Goal: Communication & Community: Answer question/provide support

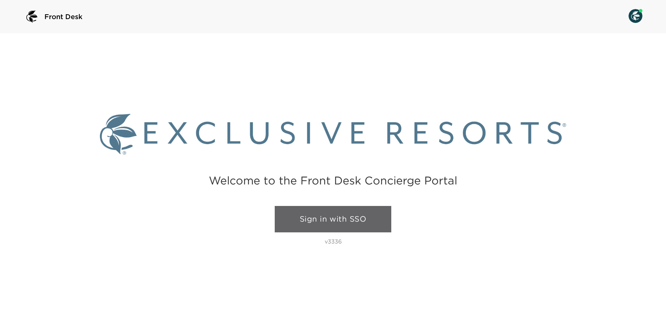
click at [328, 218] on link "Sign in with SSO" at bounding box center [333, 219] width 117 height 26
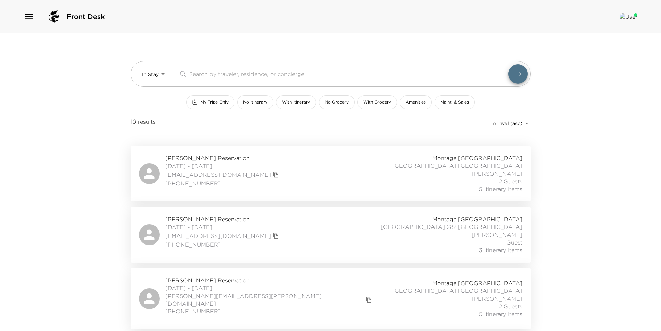
click at [31, 15] on icon "button" at bounding box center [29, 16] width 11 height 11
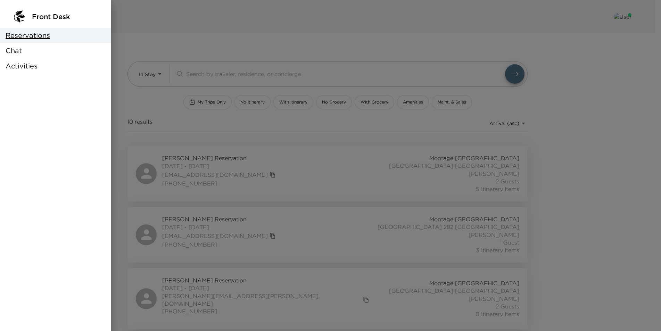
click at [29, 16] on div at bounding box center [330, 165] width 661 height 331
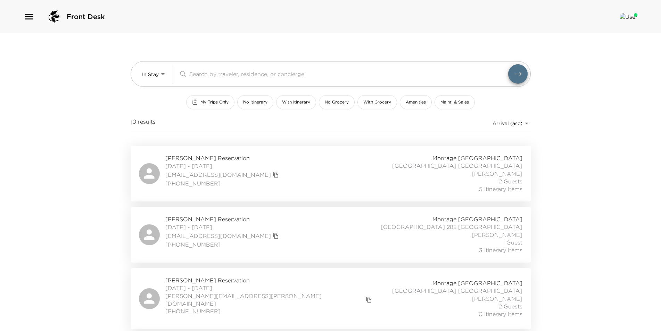
click at [30, 15] on icon "button" at bounding box center [29, 16] width 11 height 11
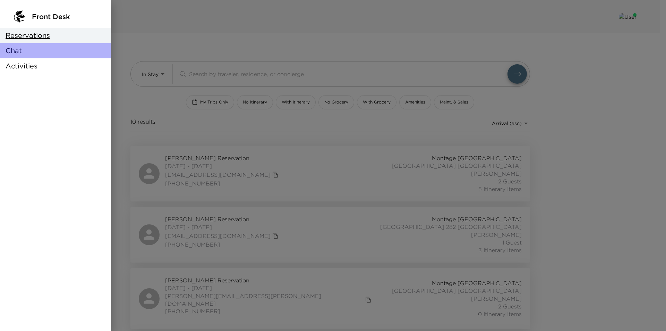
click at [17, 50] on span "Chat" at bounding box center [14, 51] width 16 height 10
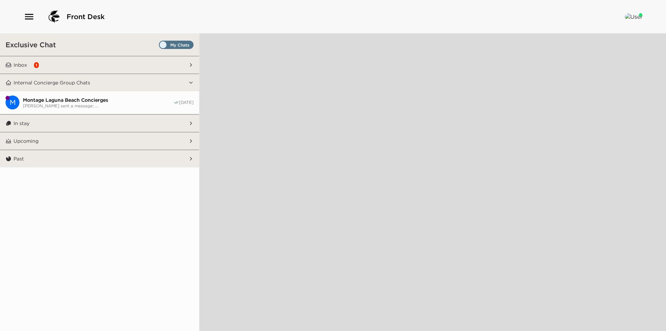
click at [65, 66] on button "Inbox 1" at bounding box center [99, 64] width 177 height 17
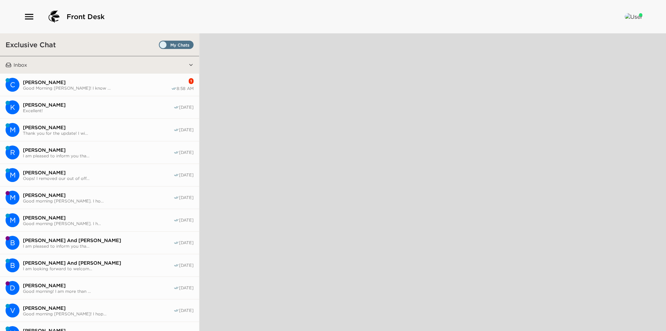
click at [72, 75] on button "C Colleen Saglimbeni Good Morning Vanessa! I know ... 1 8:58 AM" at bounding box center [99, 85] width 199 height 23
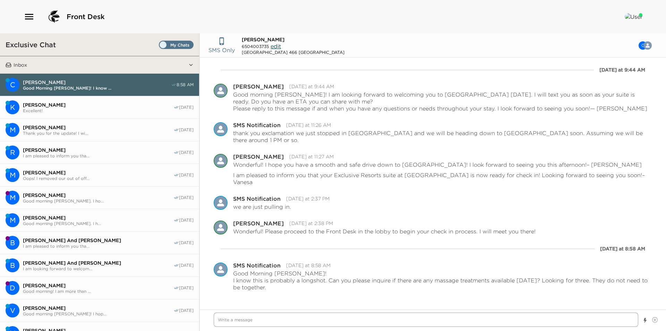
click at [400, 316] on textarea "Write a message" at bounding box center [426, 319] width 425 height 14
type textarea "x"
type textarea "A"
type textarea "x"
type textarea "Al"
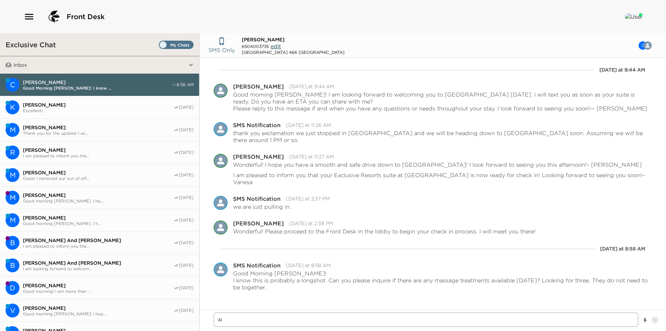
type textarea "x"
type textarea "All"
type textarea "x"
type textarea "Allo"
type textarea "x"
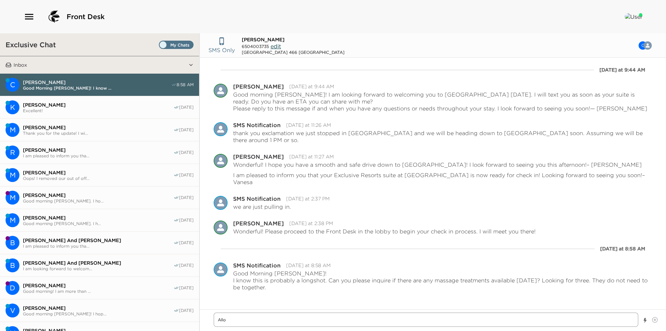
type textarea "Allow"
type textarea "x"
type textarea "Allow"
type textarea "x"
type textarea "Allow m"
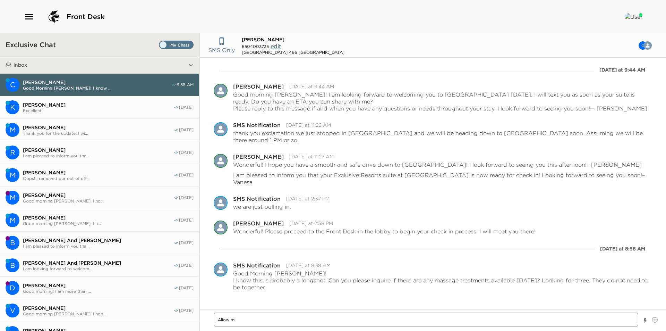
type textarea "x"
type textarea "Allow me"
type textarea "x"
type textarea "Allow me"
type textarea "x"
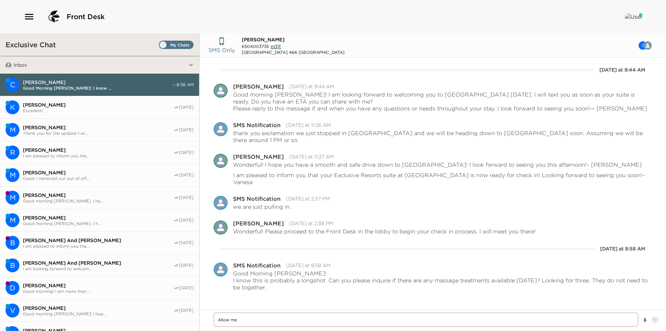
type textarea "Allow me t"
type textarea "x"
type textarea "Allow me to"
type textarea "x"
type textarea "Allow me to"
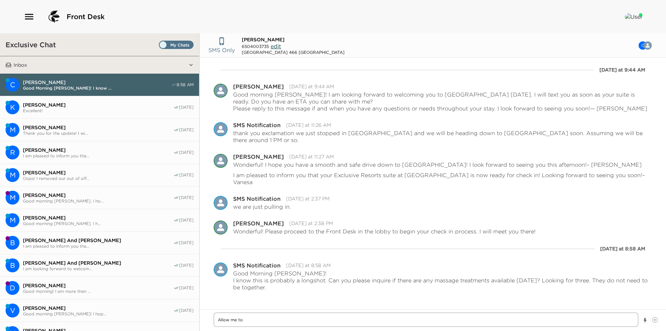
type textarea "x"
type textarea "Allow me to c"
type textarea "x"
type textarea "Allow me to ch"
type textarea "x"
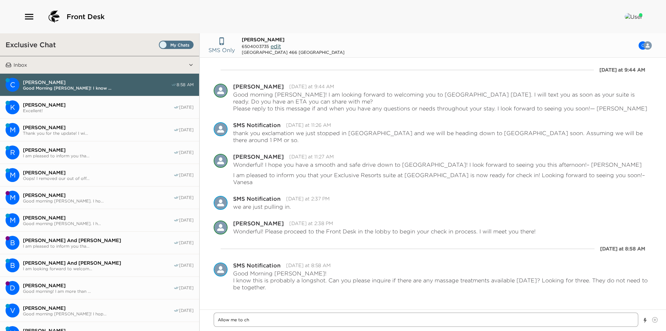
type textarea "Allow me to che"
type textarea "x"
type textarea "Allow me to chec"
type textarea "x"
type textarea "Allow me to check"
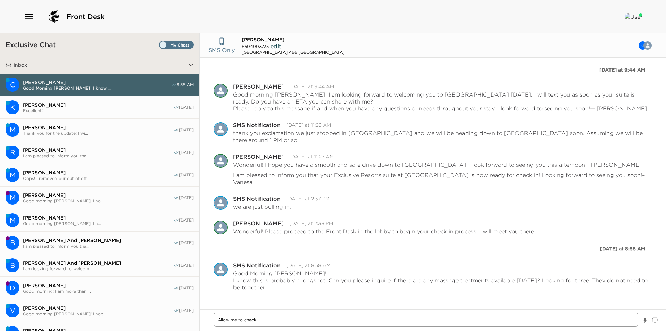
type textarea "x"
type textarea "Allow me to check"
type textarea "x"
type textarea "Allow me to check w"
type textarea "x"
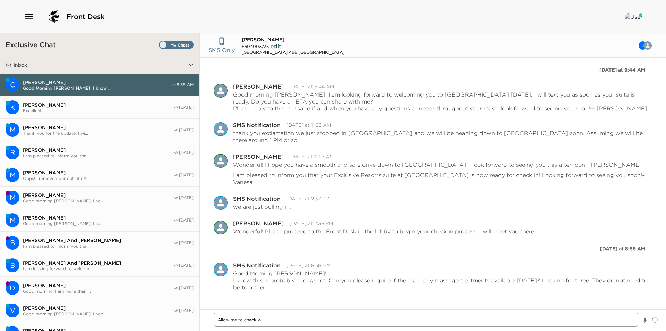
type textarea "Allow me to check wi"
type textarea "x"
type textarea "Allow me to check wit"
type textarea "x"
type textarea "Allow me to check with"
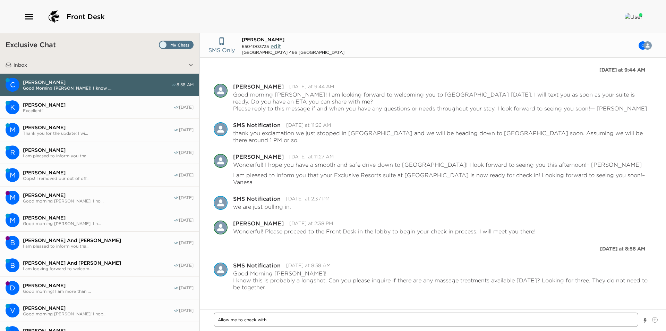
type textarea "x"
type textarea "Allow me to check with"
type textarea "x"
type textarea "Allow me to check with t"
type textarea "x"
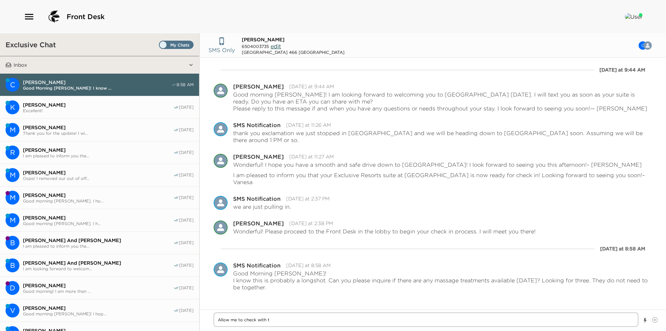
type textarea "Allow me to check with th"
type textarea "x"
type textarea "Allow me to check with the"
type textarea "x"
type textarea "Allow me to check with the"
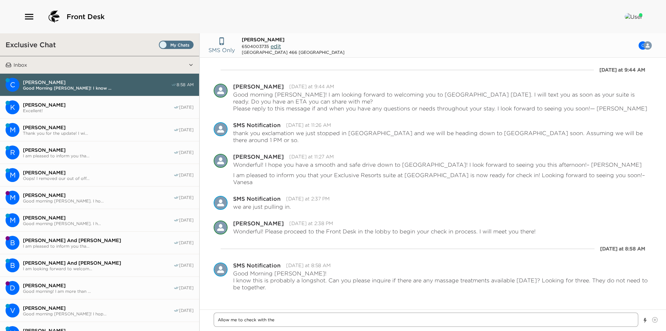
type textarea "x"
type textarea "Allow me to check with the S"
type textarea "x"
type textarea "Allow me to check with the Spa"
type textarea "x"
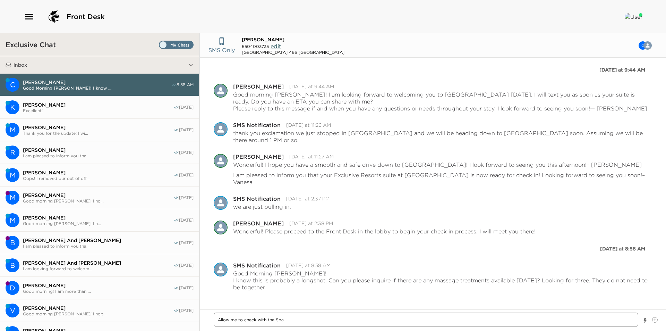
type textarea "Allow me to check with the Spa!"
type textarea "x"
type textarea "Allow me to check with the Spa!"
type textarea "x"
type textarea "Allow me to check with the Spa! A"
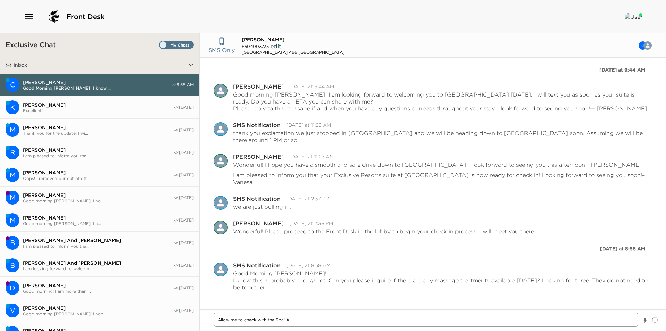
type textarea "x"
type textarea "Allow me to check with the Spa! Ar"
type textarea "x"
type textarea "Allow me to check with the Spa! Are"
type textarea "x"
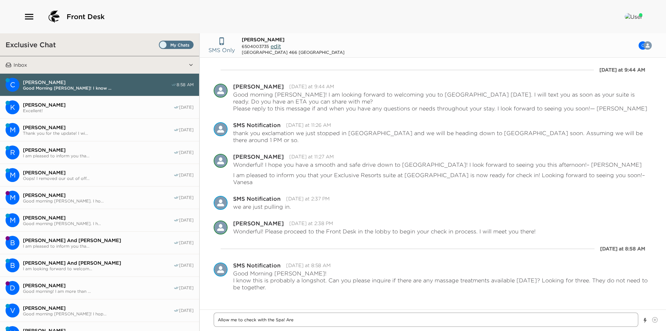
type textarea "Allow me to check with the Spa! Are"
type textarea "x"
type textarea "Allow me to check with the Spa! Are y"
type textarea "x"
type textarea "Allow me to check with the Spa! Are yo"
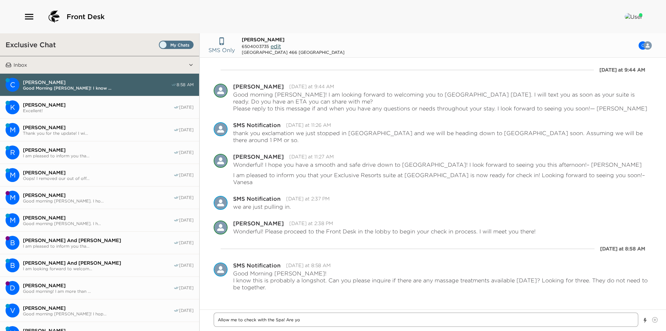
type textarea "x"
type textarea "Allow me to check with the Spa! Are you"
type textarea "x"
type textarea "Allow me to check with the Spa! Are you"
type textarea "x"
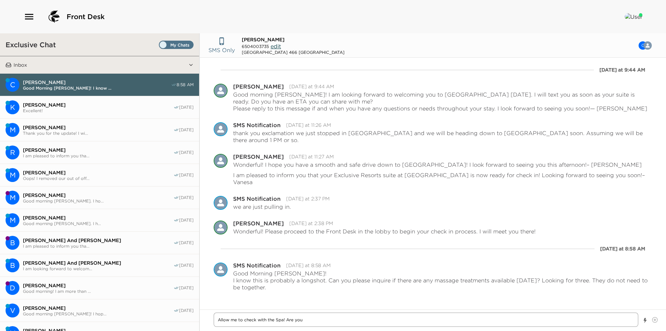
type textarea "Allow me to check with the Spa! Are you e"
type textarea "x"
type textarea "Allow me to check with the Spa! Are you eq"
type textarea "x"
type textarea "Allow me to check with the Spa! Are you equ"
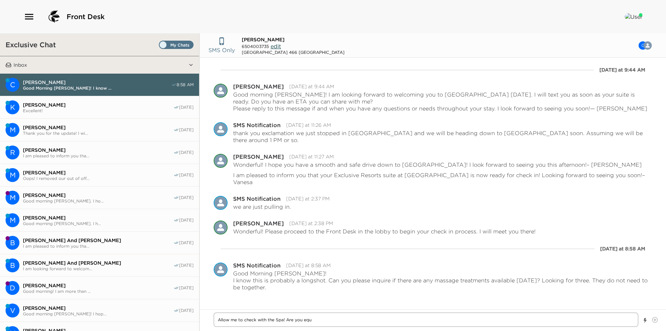
type textarea "x"
type textarea "Allow me to check with the Spa! Are you equa"
type textarea "x"
type textarea "Allow me to check with the Spa! Are you equal"
type textarea "x"
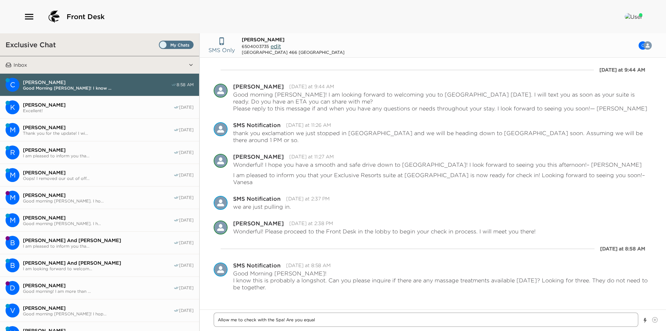
type textarea "Allow me to check with the Spa! Are you equall"
type textarea "x"
type textarea "Allow me to check with the Spa! Are you equally"
type textarea "x"
type textarea "Allow me to check with the Spa! Are you equally"
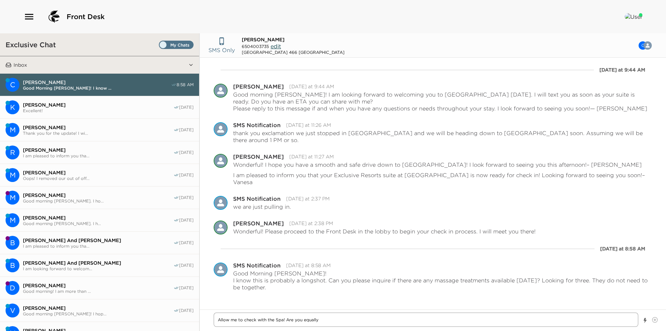
type textarea "x"
type textarea "Allow me to check with the Spa! Are you equally c"
type textarea "x"
type textarea "Allow me to check with the Spa! Are you equally co"
type textarea "x"
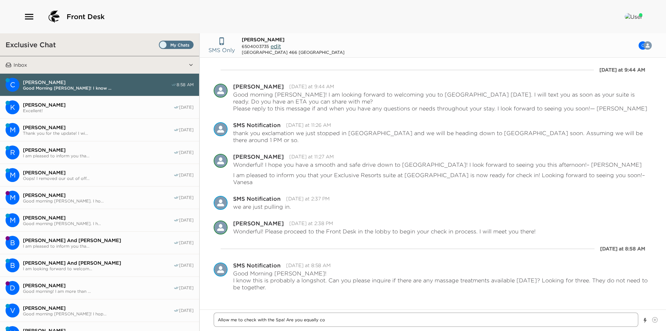
type textarea "Allow me to check with the Spa! Are you equally con"
type textarea "x"
type textarea "Allow me to check with the Spa! Are you equally co"
type textarea "x"
type textarea "Allow me to check with the Spa! Are you equally com"
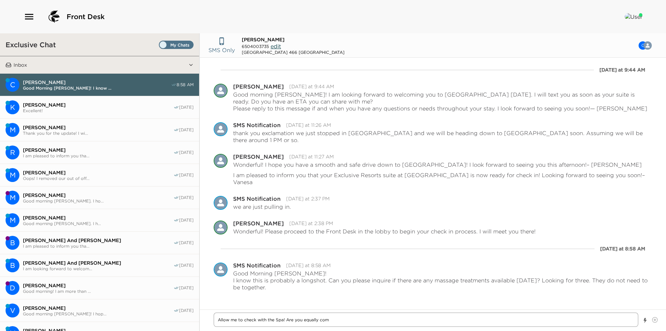
type textarea "x"
type textarea "Allow me to check with the Spa! Are you equally comf"
type textarea "x"
type textarea "Allow me to check with the Spa! Are you equally comfo"
type textarea "x"
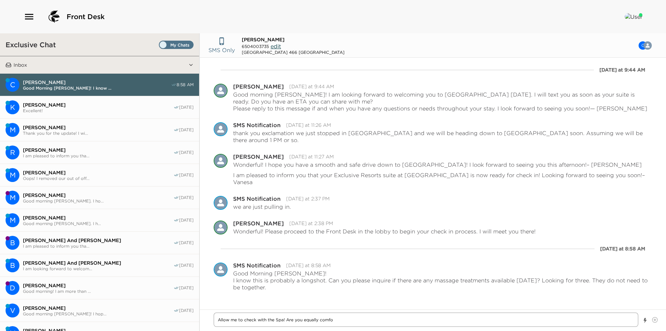
type textarea "Allow me to check with the Spa! Are you equally comfor"
type textarea "x"
type textarea "Allow me to check with the Spa! Are you equally comfort"
type textarea "x"
type textarea "Allow me to check with the Spa! Are you equally comforta"
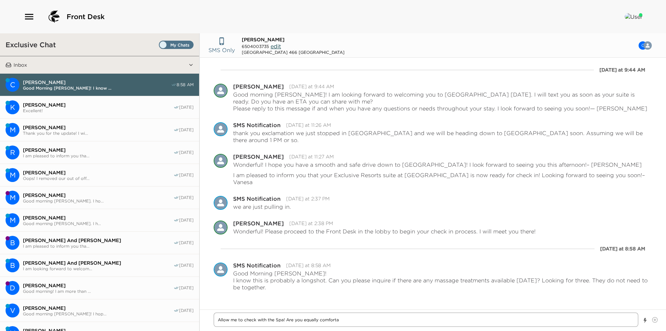
type textarea "x"
type textarea "Allow me to check with the Spa! Are you equally comfortab"
type textarea "x"
type textarea "Allow me to check with the Spa! Are you equally comfortabl"
type textarea "x"
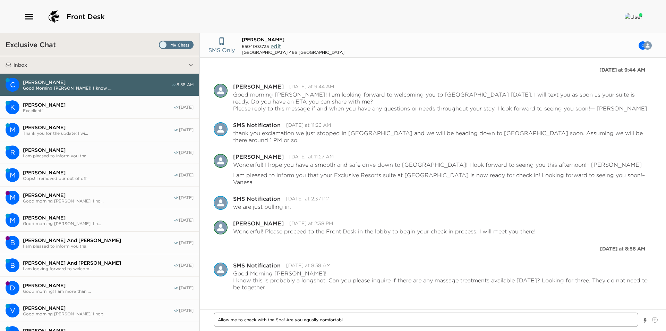
type textarea "Allow me to check with the Spa! Are you equally comfortable"
type textarea "x"
type textarea "Allow me to check with the Spa! Are you equally comfortable"
type textarea "x"
type textarea "Allow me to check with the Spa! Are you equally comfortable w"
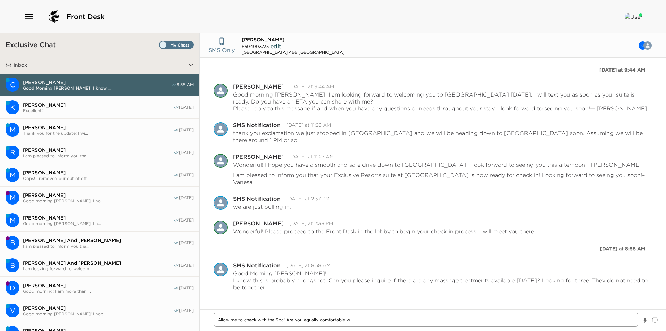
type textarea "x"
type textarea "Allow me to check with the Spa! Are you equally comfortable wi"
type textarea "x"
type textarea "Allow me to check with the Spa! Are you equally comfortable wit"
type textarea "x"
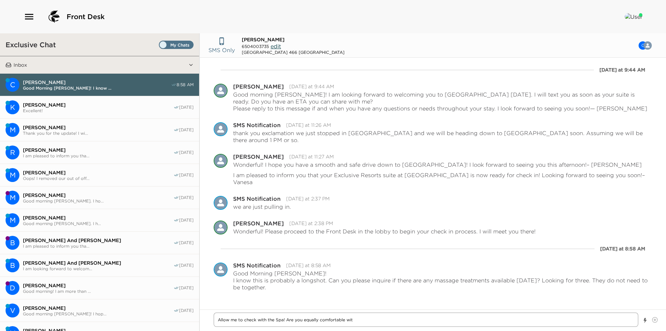
type textarea "Allow me to check with the Spa! Are you equally comfortable with"
type textarea "x"
type textarea "Allow me to check with the Spa! Are you equally comfortable with"
type textarea "x"
type textarea "Allow me to check with the Spa! Are you equally comfortable with m"
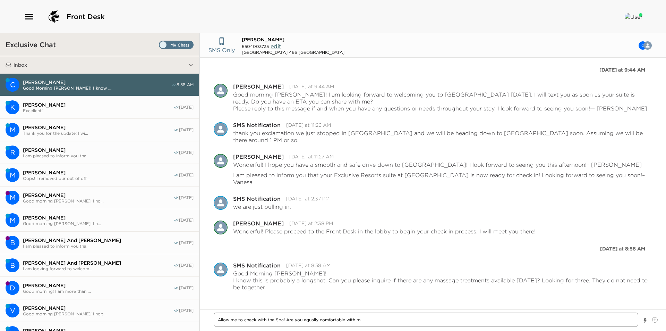
type textarea "x"
type textarea "Allow me to check with the Spa! Are you equally comfortable with ma"
type textarea "x"
type textarea "Allow me to check with the Spa! Are you equally comfortable with mal"
type textarea "x"
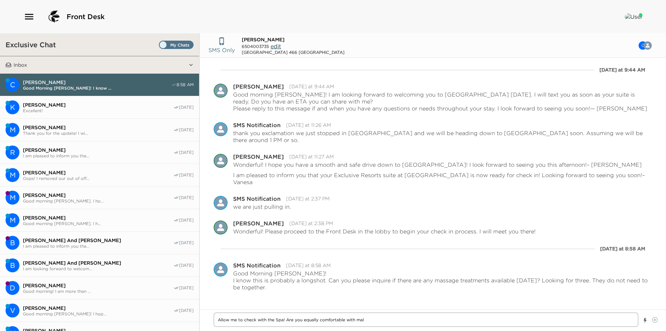
type textarea "Allow me to check with the Spa! Are you equally comfortable with male"
type textarea "x"
type textarea "Allow me to check with the Spa! Are you equally comfortable with mal"
type textarea "x"
type textarea "Allow me to check with the Spa! Are you equally comfortable with ma"
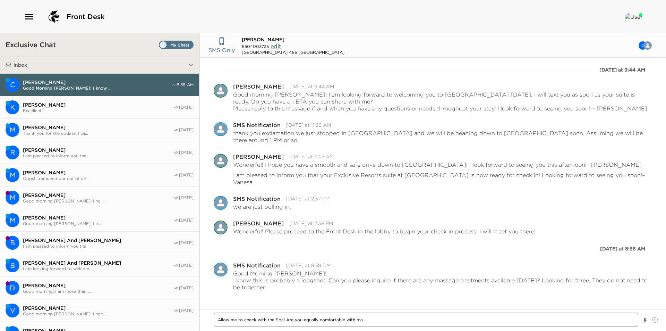
type textarea "x"
type textarea "Allow me to check with the Spa! Are you equally comfortable with m"
type textarea "x"
type textarea "Allow me to check with the Spa! Are you equally comfortable with"
type textarea "x"
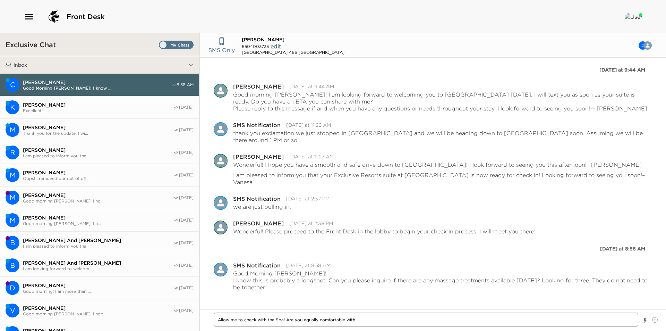
type textarea "Allow me to check with the Spa! Are you equally comfortable with"
type textarea "x"
type textarea "Allow me to check with the Spa! Are you equally comfortable wit"
type textarea "x"
type textarea "Allow me to check with the Spa! Are you equally comfortable wi"
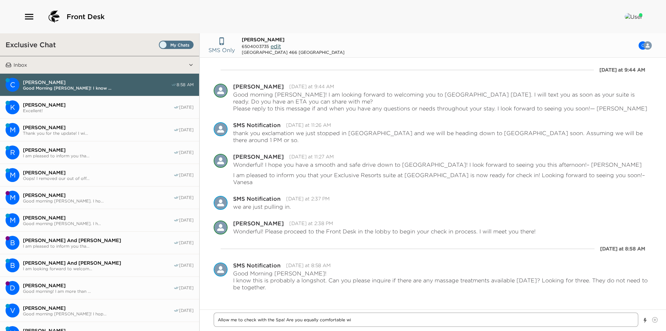
type textarea "x"
type textarea "Allow me to check with the Spa! Are you equally comfortable w"
type textarea "x"
type textarea "Allow me to check with the Spa! Are you equally comfortable"
type textarea "x"
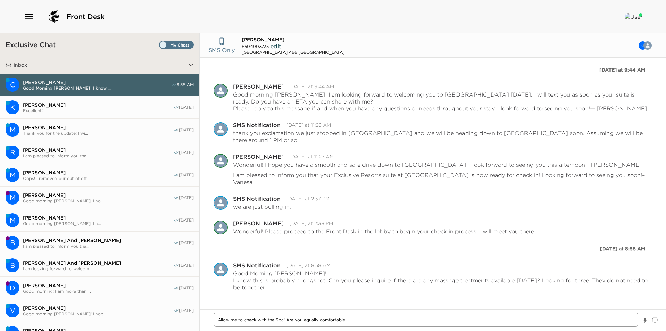
type textarea "Allow me to check with the Spa! Are you equally comfortable"
type textarea "x"
type textarea "Allow me to check with the Spa! Are you equally comfortabl"
type textarea "x"
type textarea "Allow me to check with the Spa! Are you equally comfortab"
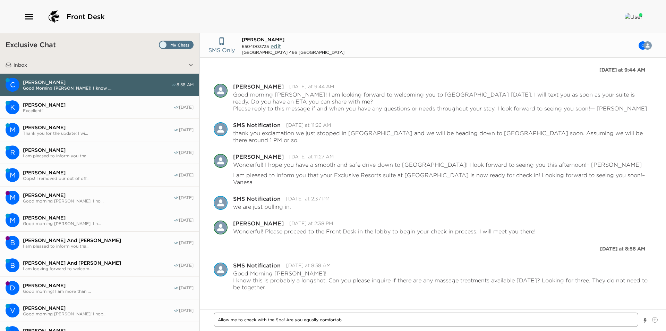
type textarea "x"
type textarea "Allow me to check with the Spa! Are you equally comforta"
type textarea "x"
type textarea "Allow me to check with the Spa! Are you equally comfort"
type textarea "x"
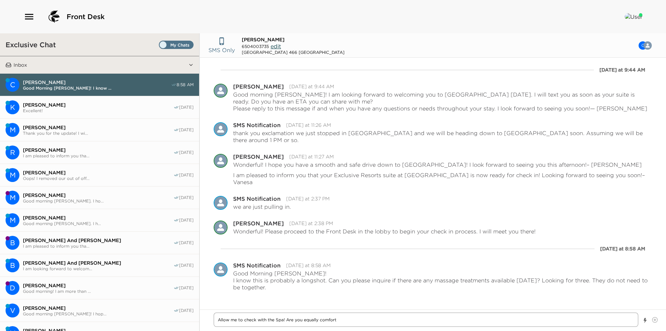
type textarea "Allow me to check with the Spa! Are you equally comfor"
type textarea "x"
type textarea "Allow me to check with the Spa! Are you equally comfo"
type textarea "x"
type textarea "Allow me to check with the Spa! Are you equally comf"
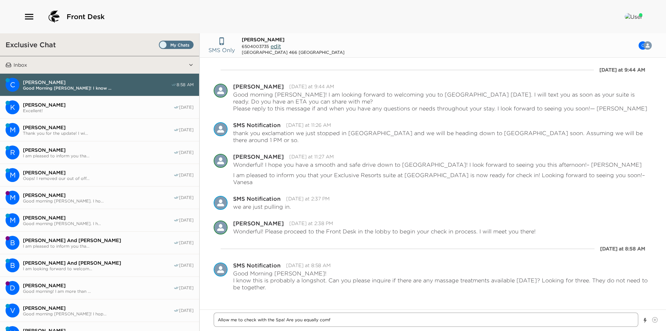
type textarea "x"
type textarea "Allow me to check with the Spa! Are you equally com"
type textarea "x"
type textarea "Allow me to check with the Spa! Are you equally co"
type textarea "x"
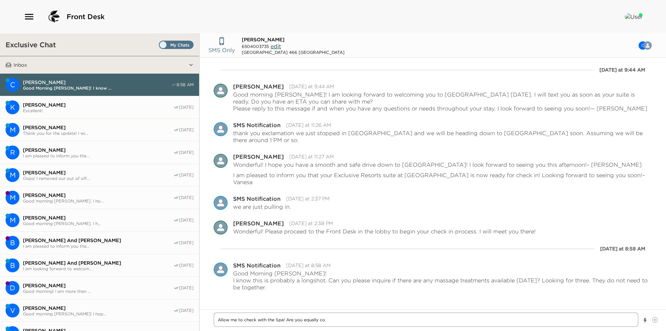
type textarea "Allow me to check with the Spa! Are you equally c"
type textarea "x"
type textarea "Allow me to check with the Spa! Are you equally"
type textarea "x"
type textarea "Allow me to check with the Spa! Are you equally"
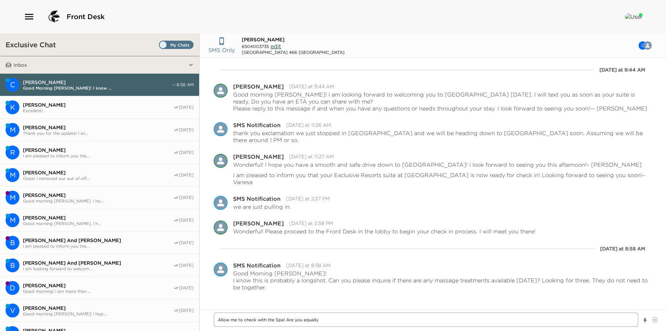
type textarea "x"
type textarea "Allow me to check with the Spa! Are you equall"
type textarea "x"
type textarea "Allow me to check with the Spa! Are you equal"
type textarea "x"
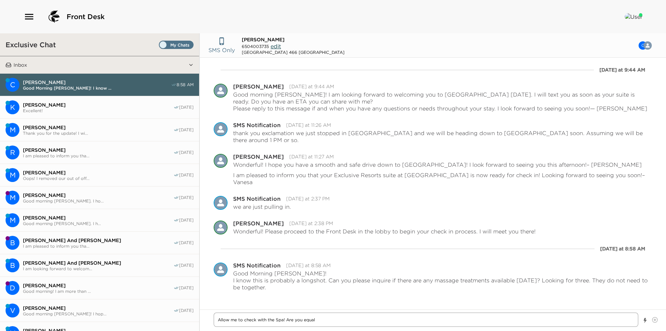
type textarea "Allow me to check with the Spa! Are you equa"
type textarea "x"
type textarea "Allow me to check with the Spa! Are you equ"
type textarea "x"
type textarea "Allow me to check with the Spa! Are you eq"
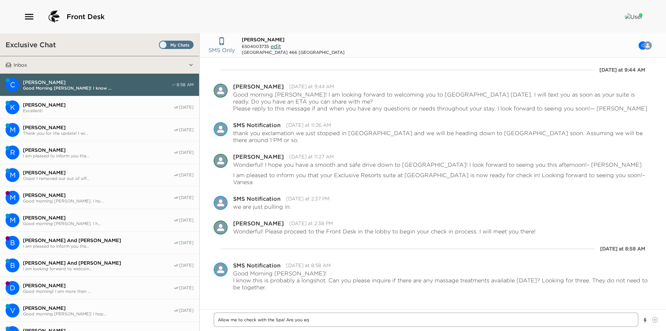
type textarea "x"
type textarea "Allow me to check with the Spa! Are you e"
type textarea "x"
type textarea "Allow me to check with the Spa! Are you"
type textarea "x"
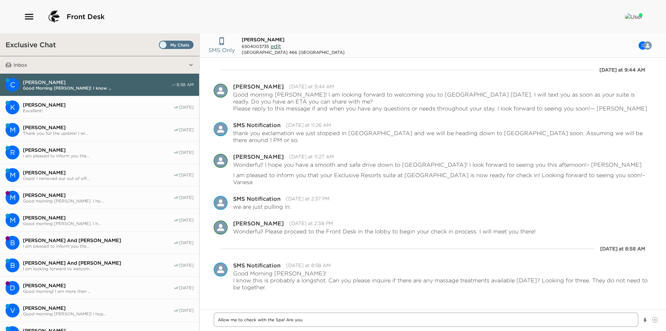
type textarea "Allow me to check with the Spa! Are you"
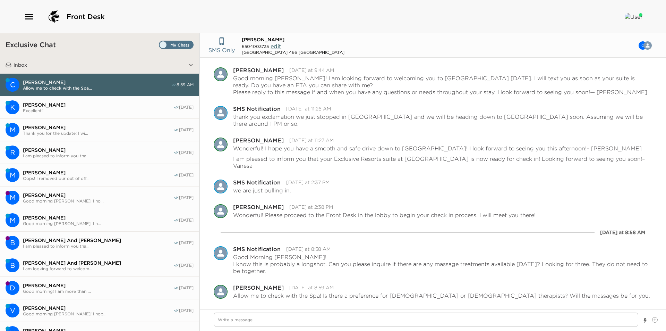
click at [179, 44] on span "Set all destinations" at bounding box center [176, 46] width 35 height 8
click at [160, 46] on input "Set all destinations" at bounding box center [160, 46] width 0 height 0
